Goal: Task Accomplishment & Management: Contribute content

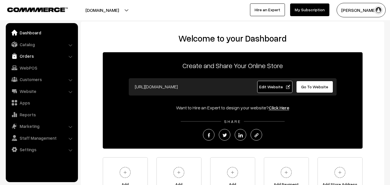
click at [59, 54] on link "Orders" at bounding box center [41, 56] width 69 height 10
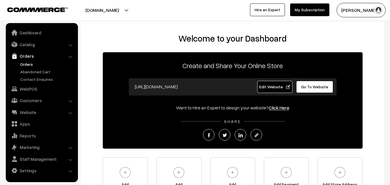
click at [29, 61] on link "Orders" at bounding box center [47, 64] width 57 height 6
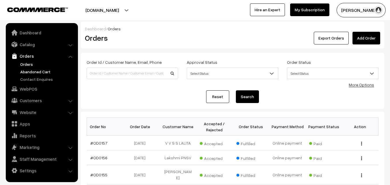
click at [33, 72] on link "Abandoned Cart" at bounding box center [47, 72] width 57 height 6
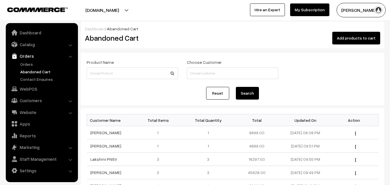
click at [361, 10] on button "Radha Krishna" at bounding box center [361, 10] width 49 height 14
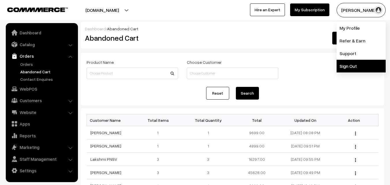
click at [345, 64] on link "Sign Out" at bounding box center [361, 66] width 49 height 13
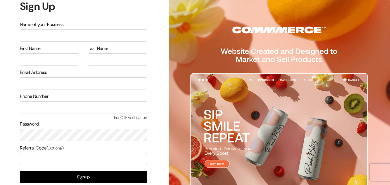
scroll to position [33, 0]
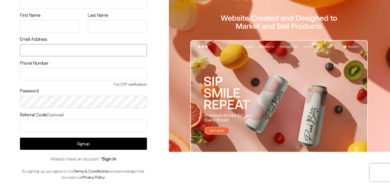
type input "[EMAIL_ADDRESS][DOMAIN_NAME]"
click at [115, 159] on link "Sign In" at bounding box center [109, 159] width 14 height 6
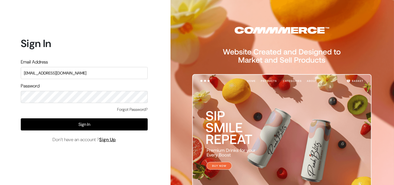
drag, startPoint x: 82, startPoint y: 72, endPoint x: 11, endPoint y: 79, distance: 71.9
click at [11, 79] on div "Sign In Email Address uppadasarees999@gmail.com Password Forgot Password? Sign …" at bounding box center [82, 92] width 164 height 185
type input "ksnaturals9@gmail.com"
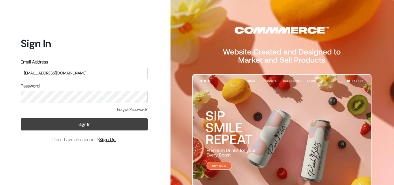
click at [29, 124] on button "Sign In" at bounding box center [84, 124] width 127 height 12
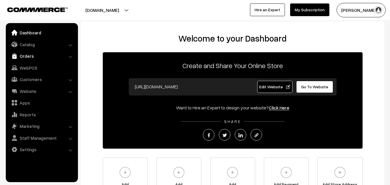
click at [27, 58] on link "Orders" at bounding box center [41, 56] width 69 height 10
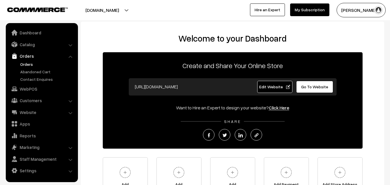
click at [28, 64] on link "Orders" at bounding box center [47, 64] width 57 height 6
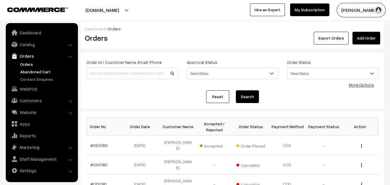
click at [30, 73] on link "Abandoned Cart" at bounding box center [47, 72] width 57 height 6
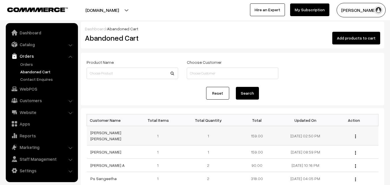
click at [111, 130] on td "[PERSON_NAME] [PERSON_NAME]" at bounding box center [111, 135] width 49 height 19
click at [112, 134] on link "[PERSON_NAME] [PERSON_NAME]" at bounding box center [105, 135] width 31 height 11
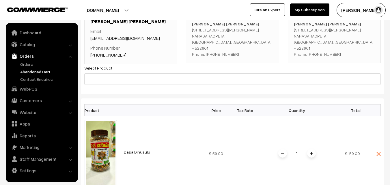
scroll to position [58, 0]
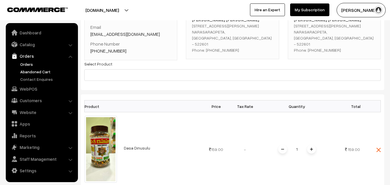
click at [23, 62] on link "Orders" at bounding box center [47, 64] width 57 height 6
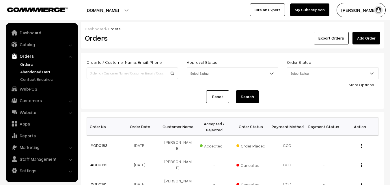
click at [34, 73] on link "Abandoned Cart" at bounding box center [47, 72] width 57 height 6
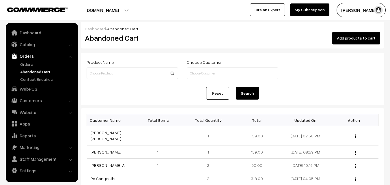
click at [37, 71] on link "Abandoned Cart" at bounding box center [47, 72] width 57 height 6
click at [29, 44] on link "Catalog" at bounding box center [41, 44] width 69 height 10
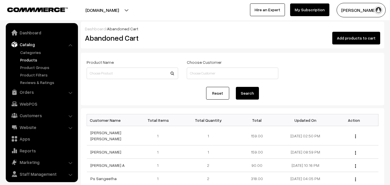
click at [27, 58] on link "Products" at bounding box center [47, 60] width 57 height 6
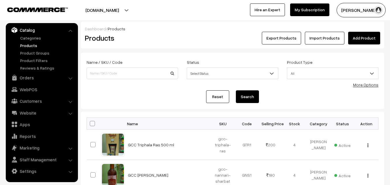
click at [369, 38] on link "Add Product" at bounding box center [364, 38] width 32 height 13
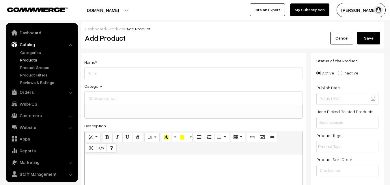
select select
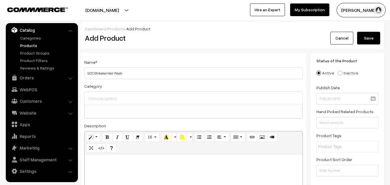
type input "GCC Shikakai Hair Wash"
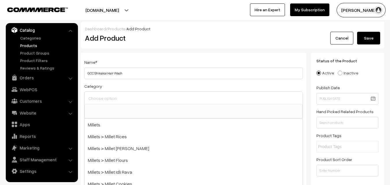
click at [100, 100] on input at bounding box center [193, 98] width 213 height 8
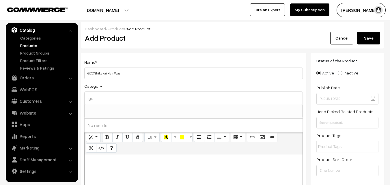
type input "g"
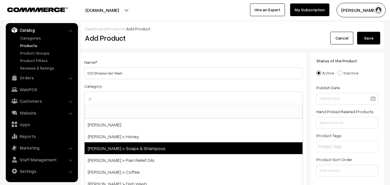
type input "gi"
click at [136, 148] on span "[PERSON_NAME] > Soaps & Shampoos" at bounding box center [194, 148] width 218 height 12
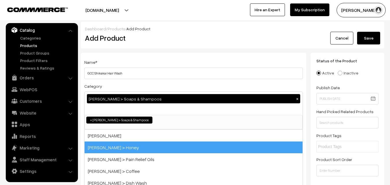
scroll to position [211, 0]
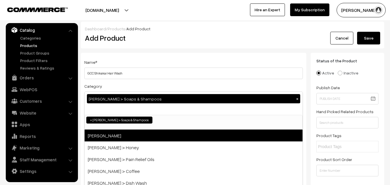
click at [105, 134] on span "[PERSON_NAME]" at bounding box center [194, 136] width 218 height 12
select select "27"
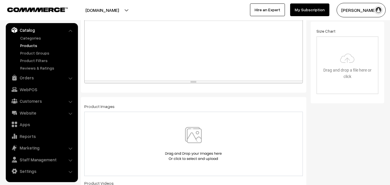
scroll to position [173, 0]
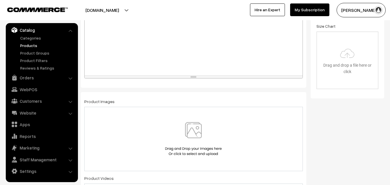
click at [195, 133] on img at bounding box center [193, 139] width 59 height 34
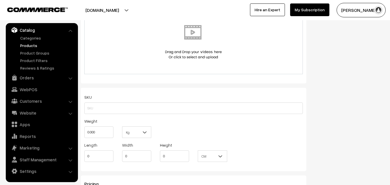
scroll to position [346, 0]
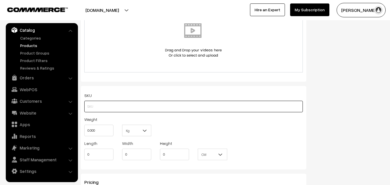
click at [155, 110] on input "text" at bounding box center [193, 107] width 219 height 12
drag, startPoint x: 144, startPoint y: 111, endPoint x: 87, endPoint y: 107, distance: 57.9
click at [87, 107] on input "gcc-shikakai-hair-wash" at bounding box center [193, 107] width 219 height 12
type input "gcc-shikakai-hair-wash"
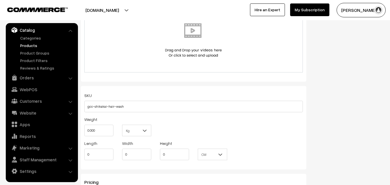
click at [175, 40] on img at bounding box center [193, 40] width 59 height 34
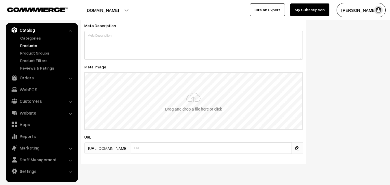
scroll to position [792, 0]
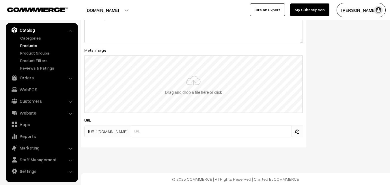
click at [189, 91] on input "file" at bounding box center [193, 84] width 217 height 57
type input "C:\fakepath\gcc-shikakai-hair-wash.jpg"
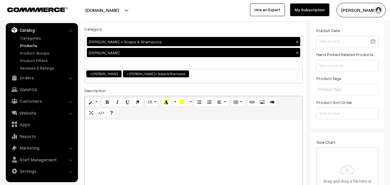
scroll to position [58, 0]
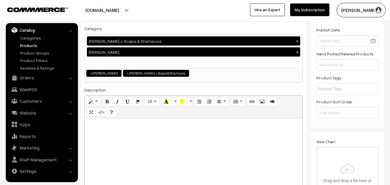
click at [110, 127] on p at bounding box center [193, 125] width 212 height 7
paste div
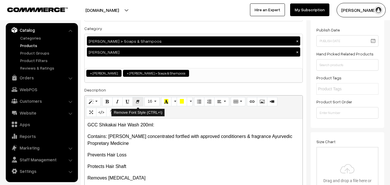
scroll to position [0, 0]
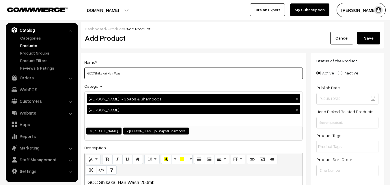
click at [133, 71] on input "GCC Shikakai Hair Wash" at bounding box center [193, 74] width 219 height 12
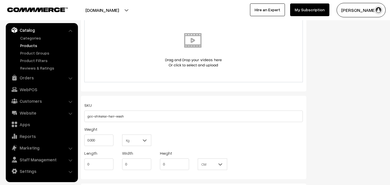
scroll to position [346, 0]
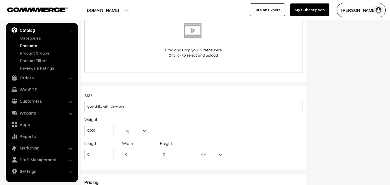
type input "GCC Shikakai Hair Wash 200 ml"
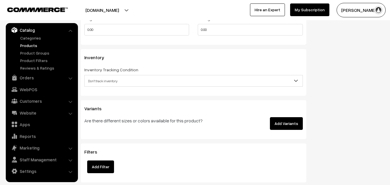
scroll to position [549, 0]
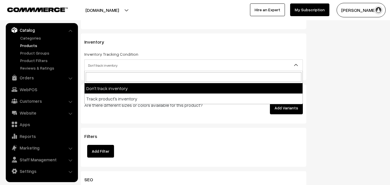
click at [141, 66] on span "Don't track inventory" at bounding box center [194, 65] width 218 height 10
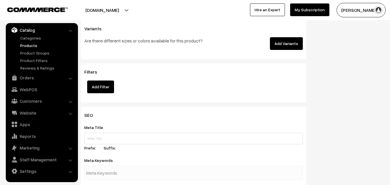
scroll to position [635, 0]
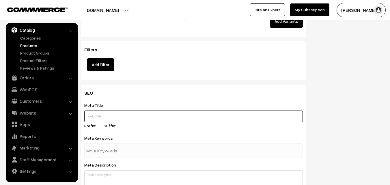
click at [127, 116] on input "text" at bounding box center [193, 117] width 219 height 12
paste input "Buy Girijan Shikakai Hair Wash Online | GCC Products"
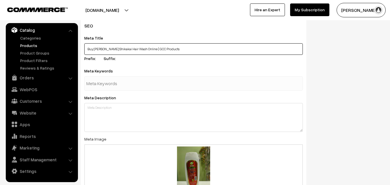
scroll to position [722, 0]
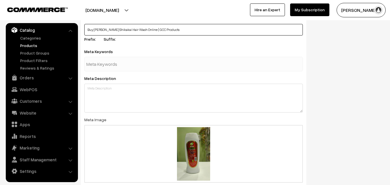
type input "Buy Girijan Shikakai Hair Wash Online | GCC Products"
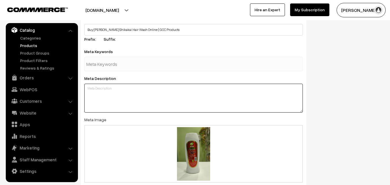
click at [121, 91] on textarea at bounding box center [193, 98] width 219 height 29
paste textarea "Buy Girijan Shikakai Hair Wash Online, GCC Shikakai hair wash 200 ml available …"
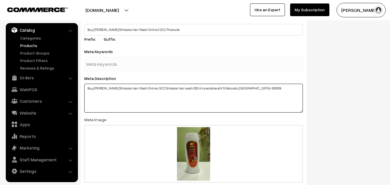
drag, startPoint x: 94, startPoint y: 89, endPoint x: 139, endPoint y: 88, distance: 45.6
click at [139, 88] on textarea "Buy Girijan Shikakai Hair Wash Online, GCC Shikakai hair wash 200 ml available …" at bounding box center [193, 98] width 219 height 29
type textarea "Buy Girijan Shikakai Hair Wash Online, GCC Shikakai hair wash 200 ml available …"
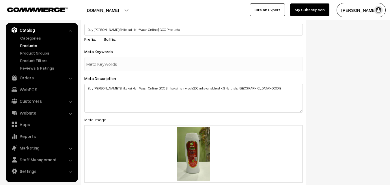
click at [111, 67] on input "text" at bounding box center [116, 64] width 60 height 12
paste input "Girijan Shikakai Hair Wash Online"
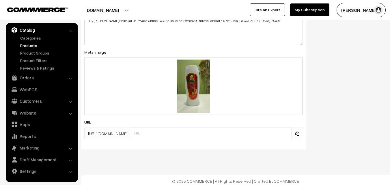
scroll to position [792, 0]
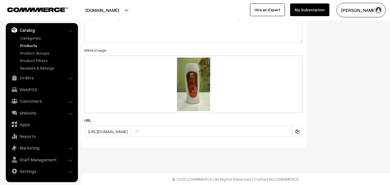
type input "Girijan Shikakai Hair Wash Online"
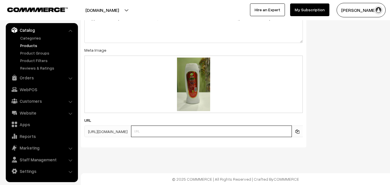
scroll to position [806, 0]
click at [164, 131] on input "text" at bounding box center [211, 132] width 161 height 12
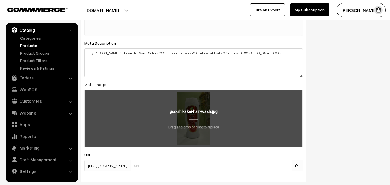
scroll to position [777, 0]
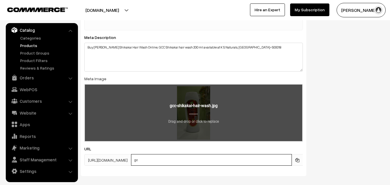
type input "g"
type input "G"
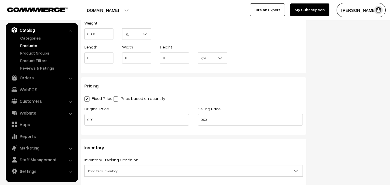
scroll to position [430, 0]
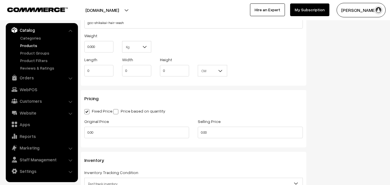
type input "[PERSON_NAME]-hair-wash"
click at [149, 48] on span at bounding box center [147, 48] width 6 height 14
drag, startPoint x: 101, startPoint y: 48, endPoint x: 85, endPoint y: 49, distance: 15.7
click at [85, 49] on input "0.000" at bounding box center [98, 47] width 29 height 12
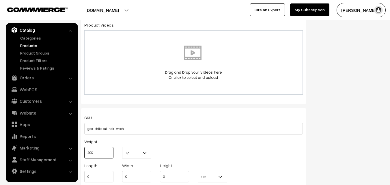
scroll to position [315, 0]
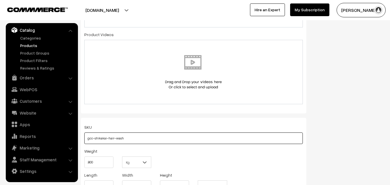
type input "0.80"
drag, startPoint x: 126, startPoint y: 139, endPoint x: 86, endPoint y: 134, distance: 40.4
click at [86, 134] on input "gcc-shikakai-hair-wash" at bounding box center [193, 139] width 219 height 12
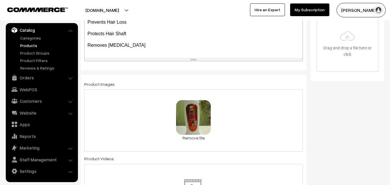
scroll to position [199, 0]
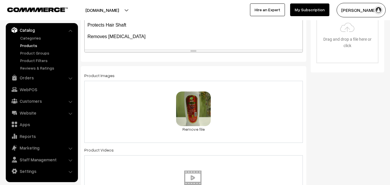
click at [129, 36] on p "Removes Dandruff" at bounding box center [193, 36] width 212 height 7
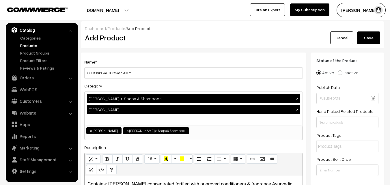
scroll to position [0, 0]
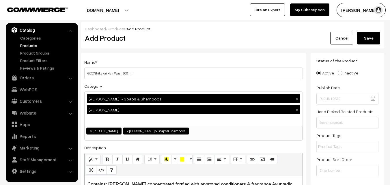
click at [367, 36] on button "Save" at bounding box center [368, 38] width 23 height 13
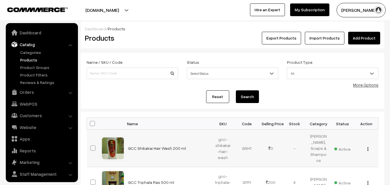
scroll to position [14, 0]
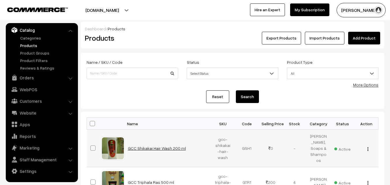
click at [172, 146] on link "GCC Shikakai Hair Wash 200 ml" at bounding box center [157, 148] width 58 height 5
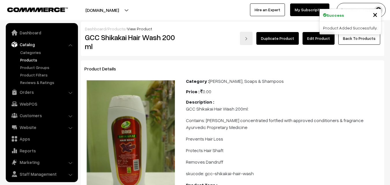
scroll to position [14, 0]
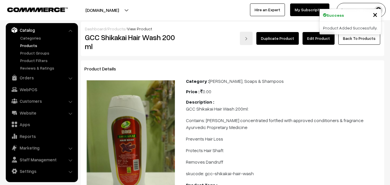
click at [314, 40] on link "Edit Product" at bounding box center [319, 38] width 32 height 13
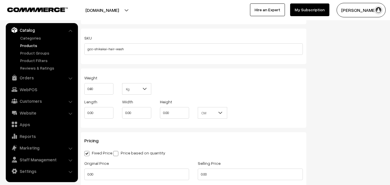
scroll to position [433, 0]
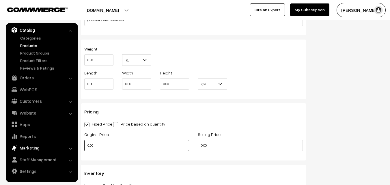
drag, startPoint x: 128, startPoint y: 148, endPoint x: 76, endPoint y: 146, distance: 52.3
click at [76, 146] on body "Thank you for showing interest. Our team will call you shortly. Close [DOMAIN_N…" at bounding box center [195, 76] width 390 height 1019
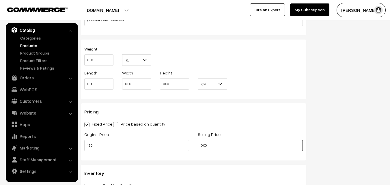
type input "130.00"
drag, startPoint x: 231, startPoint y: 148, endPoint x: 197, endPoint y: 148, distance: 33.2
click at [197, 148] on div "Selling Price 0.00" at bounding box center [249, 143] width 113 height 24
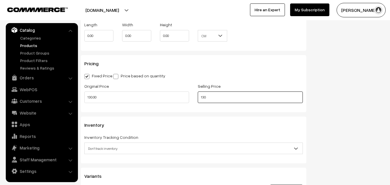
scroll to position [491, 0]
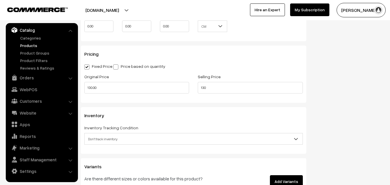
type input "130.00"
click at [238, 139] on span "Don't track inventory" at bounding box center [194, 139] width 218 height 10
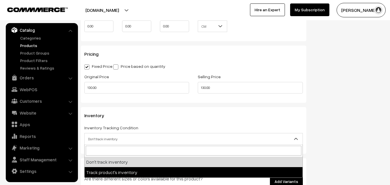
select select "2"
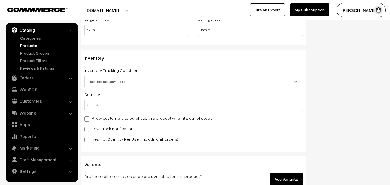
scroll to position [549, 0]
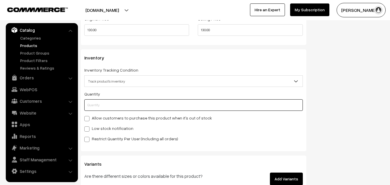
click at [97, 104] on input "text" at bounding box center [193, 105] width 219 height 12
type input "2"
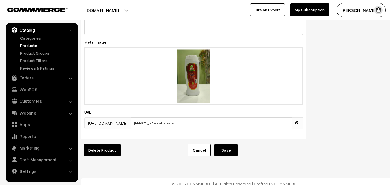
scroll to position [894, 0]
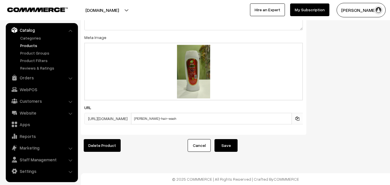
click at [228, 144] on button "Save" at bounding box center [226, 145] width 23 height 13
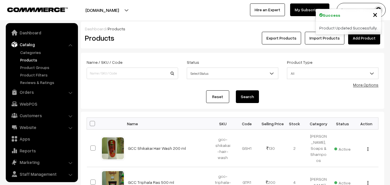
scroll to position [14, 0]
